Goal: Information Seeking & Learning: Learn about a topic

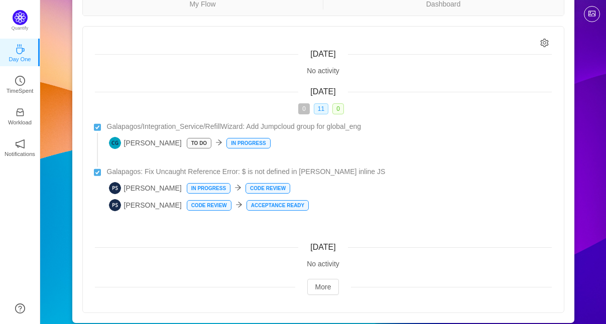
scroll to position [90, 0]
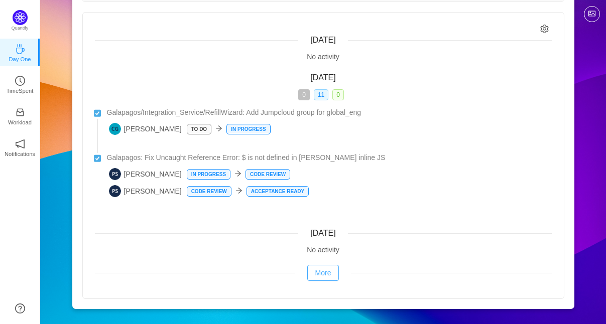
click at [322, 265] on button "More" at bounding box center [323, 273] width 32 height 16
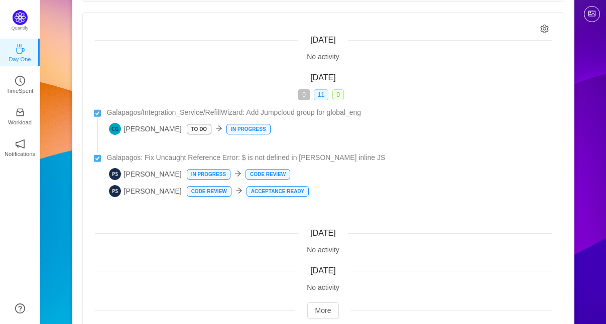
scroll to position [128, 0]
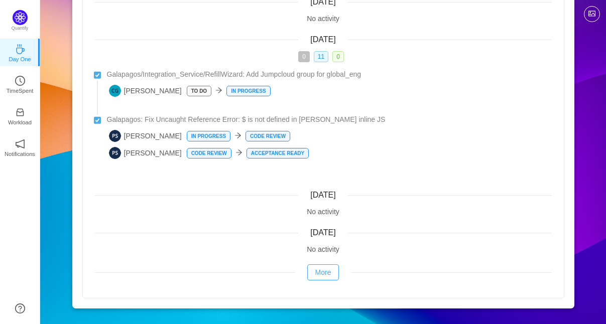
click at [316, 270] on button "More" at bounding box center [323, 273] width 32 height 16
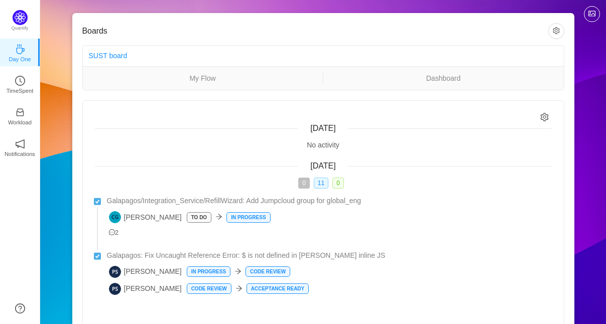
scroll to position [0, 0]
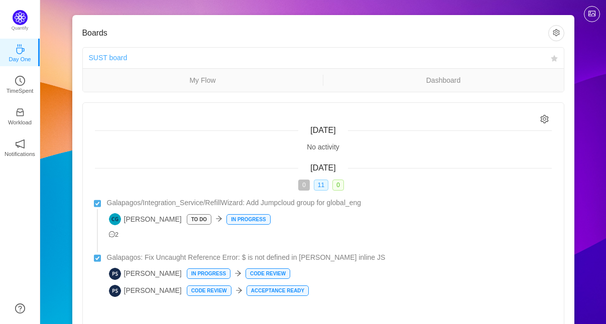
click at [105, 57] on link "SUST board" at bounding box center [108, 58] width 39 height 8
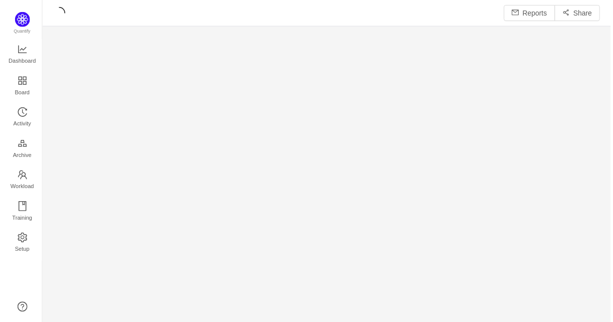
scroll to position [309, 550]
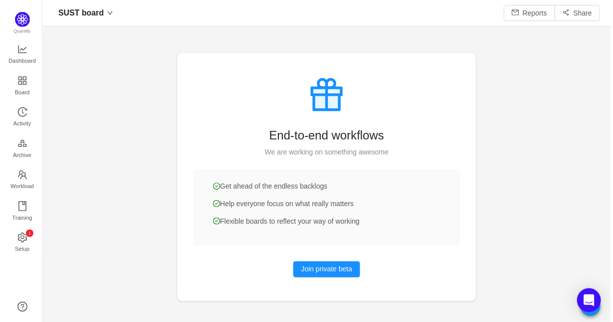
scroll to position [12, 13]
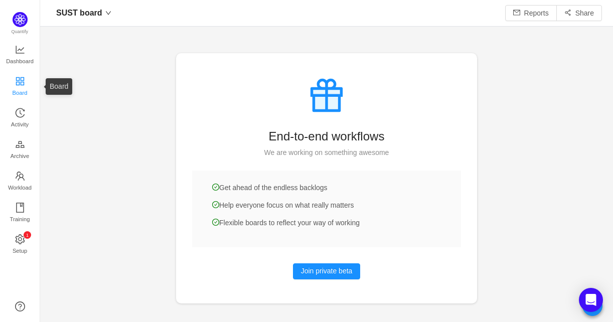
click at [19, 86] on span "Board" at bounding box center [20, 93] width 15 height 20
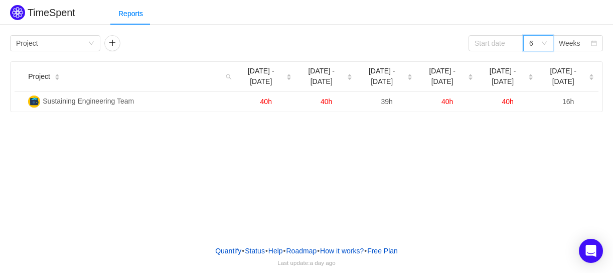
click at [549, 43] on div "6" at bounding box center [539, 43] width 30 height 16
click at [538, 112] on li "12" at bounding box center [539, 111] width 30 height 16
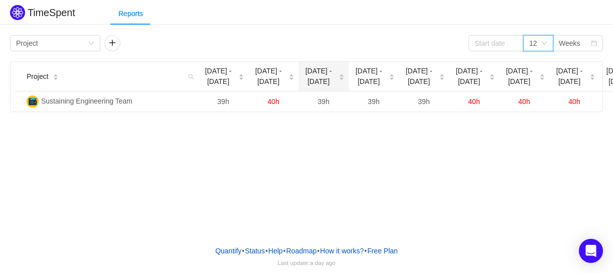
click at [318, 80] on span "Jul 7 - 13" at bounding box center [319, 76] width 32 height 21
click at [318, 76] on span "Jul 7 - 13" at bounding box center [319, 76] width 32 height 21
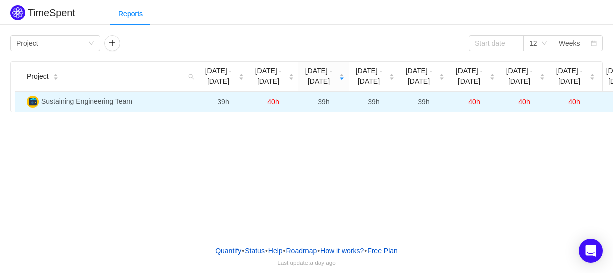
click at [325, 104] on span "39h" at bounding box center [324, 101] width 12 height 8
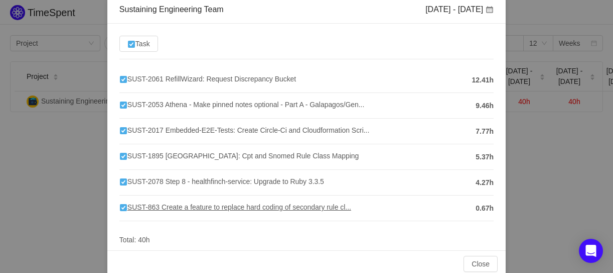
scroll to position [69, 0]
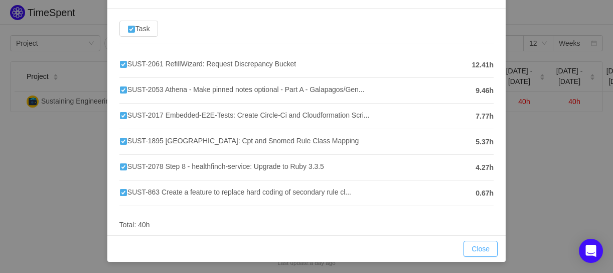
click at [476, 249] on button "Close" at bounding box center [481, 248] width 34 height 16
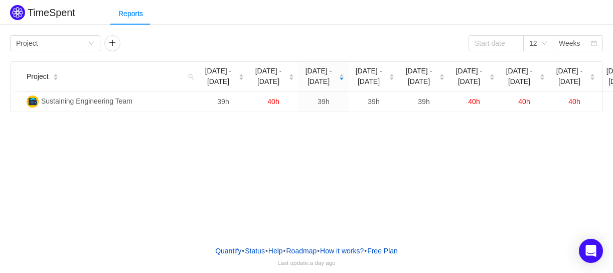
scroll to position [19, 0]
click at [265, 79] on span "Jun 30 - Jul 6" at bounding box center [268, 76] width 32 height 21
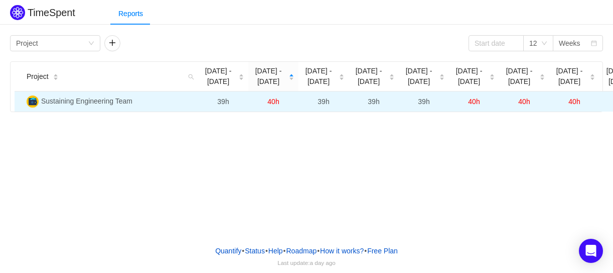
click at [265, 104] on td "40h" at bounding box center [273, 101] width 50 height 20
click at [275, 102] on span "40h" at bounding box center [274, 101] width 12 height 8
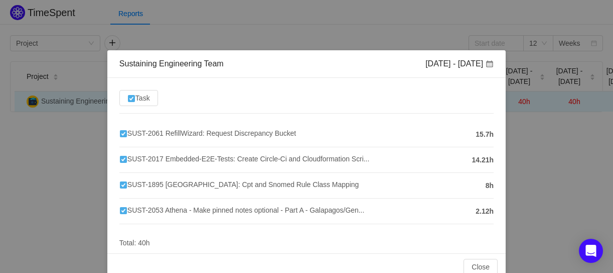
scroll to position [18, 0]
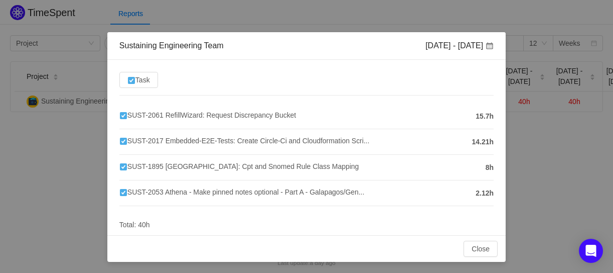
drag, startPoint x: 112, startPoint y: 111, endPoint x: 489, endPoint y: 197, distance: 386.7
click at [489, 197] on div "Task SUST-2061 RefillWizard: Request Discrepancy Bucket 15.7h SUST-2017 Embedde…" at bounding box center [306, 147] width 399 height 175
copy ul "SUST-2061 RefillWizard: Request Discrepancy Bucket 15.7h SUST-2017 Embedded-E2E…"
click at [195, 94] on div "Task SUST-2061 RefillWizard: Request Discrepancy Bucket 15.7h SUST-2017 Embedde…" at bounding box center [306, 147] width 399 height 175
click at [141, 83] on span "Task" at bounding box center [138, 80] width 23 height 8
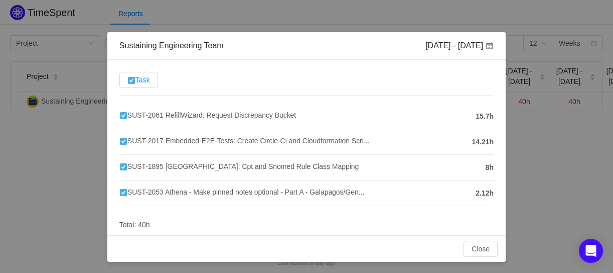
click at [127, 82] on input "Task" at bounding box center [127, 82] width 0 height 0
click at [141, 83] on span "Task" at bounding box center [138, 80] width 23 height 8
click at [127, 82] on input "Task" at bounding box center [127, 82] width 0 height 0
click at [486, 42] on span at bounding box center [490, 46] width 8 height 8
click at [390, 129] on li "SUST-2017 Embedded-E2E-Tests: Create Circle-Ci and Cloudformation Scri... 14.21h" at bounding box center [306, 142] width 374 height 26
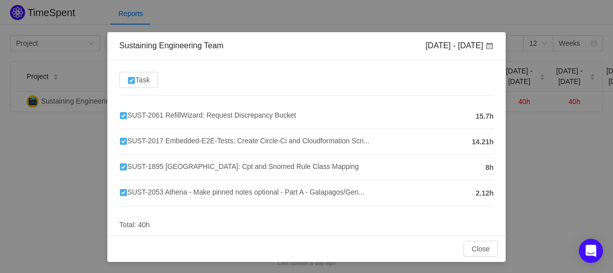
drag, startPoint x: 270, startPoint y: 115, endPoint x: 229, endPoint y: 80, distance: 54.1
click at [229, 80] on div "Task SUST-2061 RefillWizard: Request Discrepancy Bucket 15.7h SUST-2017 Embedde…" at bounding box center [306, 147] width 399 height 175
click at [215, 114] on span "SUST-2061 RefillWizard: Request Discrepancy Bucket" at bounding box center [207, 115] width 177 height 8
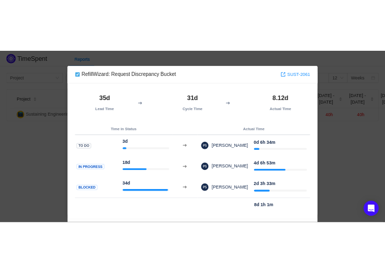
scroll to position [25, 0]
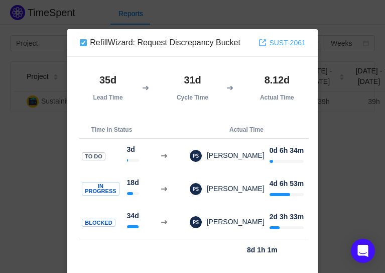
click at [285, 40] on link "SUST-2061" at bounding box center [282, 42] width 47 height 11
click at [59, 53] on div "RefillWizard: Request Discrepancy Bucket SUST-2061 35d Lead Time 31d Cycle Time…" at bounding box center [192, 136] width 385 height 273
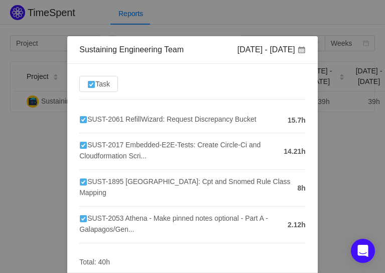
click at [332, 130] on div "Sustaining Engineering Team Jun 30 - Jul 6 Task SUST-2061 RefillWizard: Request…" at bounding box center [192, 136] width 385 height 273
